Goal: Unclear

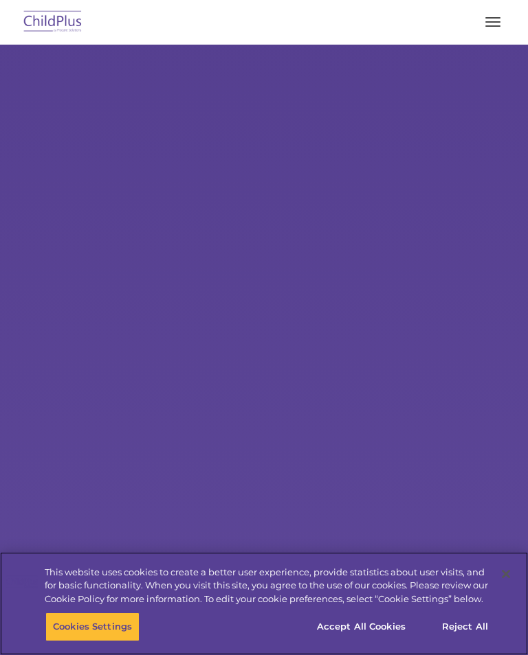
select select "MEDIUM"
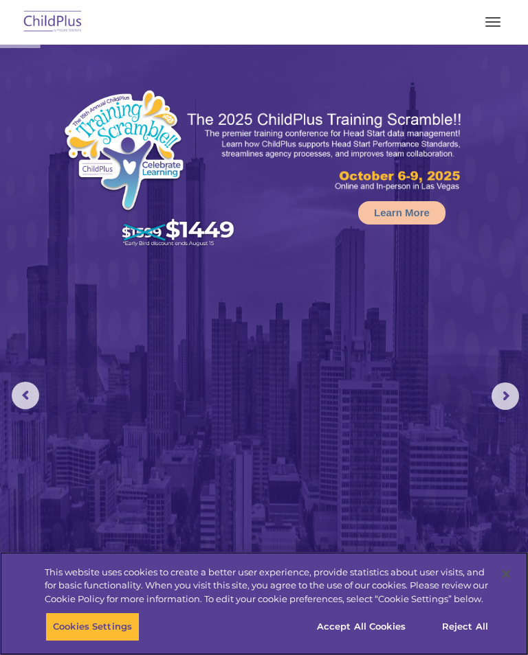
click at [367, 618] on button "Accept All Cookies" at bounding box center [361, 627] width 104 height 29
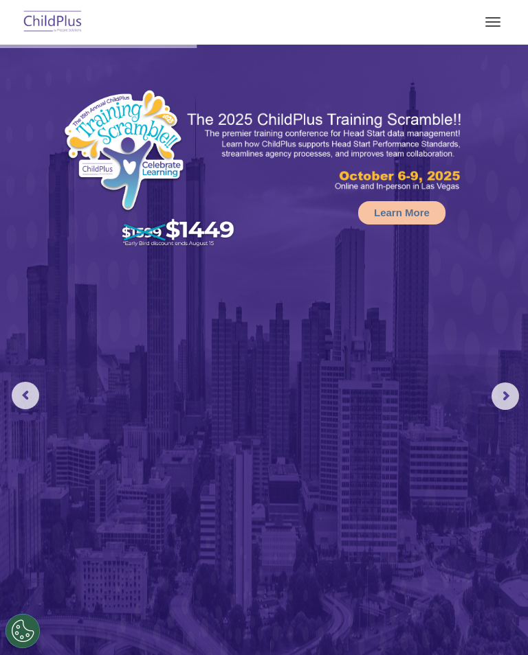
click at [491, 18] on span "button" at bounding box center [492, 17] width 15 height 1
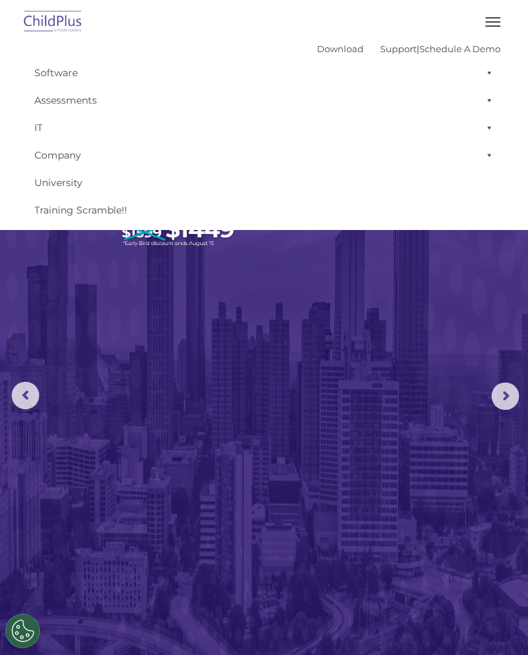
click at [506, 19] on button "button" at bounding box center [492, 22] width 29 height 22
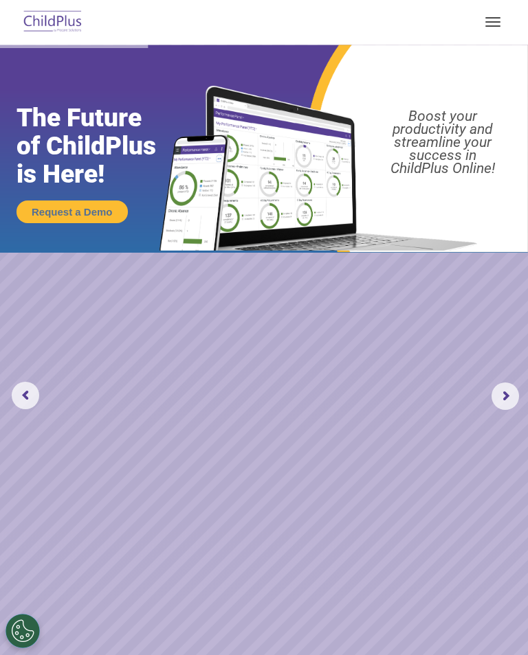
click at [499, 15] on button "button" at bounding box center [492, 22] width 29 height 22
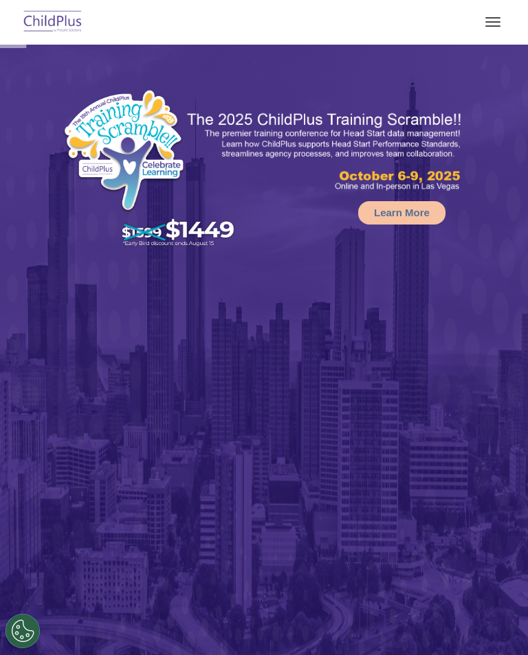
select select "MEDIUM"
click at [496, 24] on button "button" at bounding box center [492, 22] width 29 height 22
